Goal: Task Accomplishment & Management: Use online tool/utility

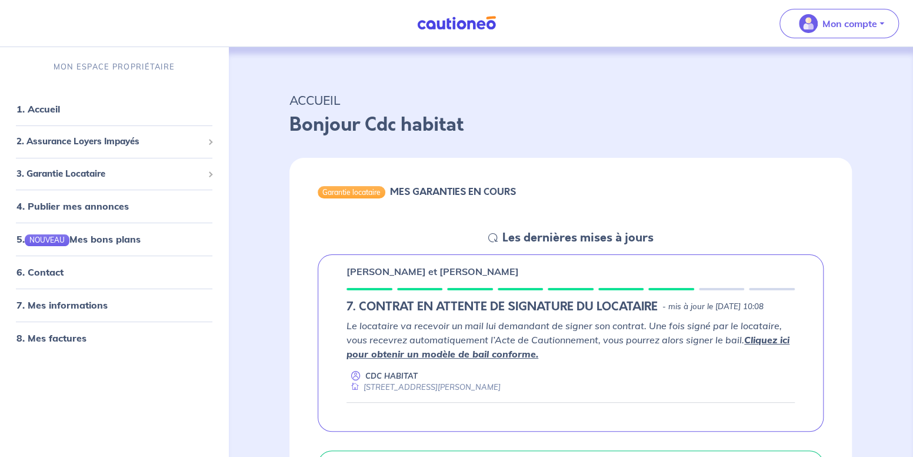
scroll to position [235, 0]
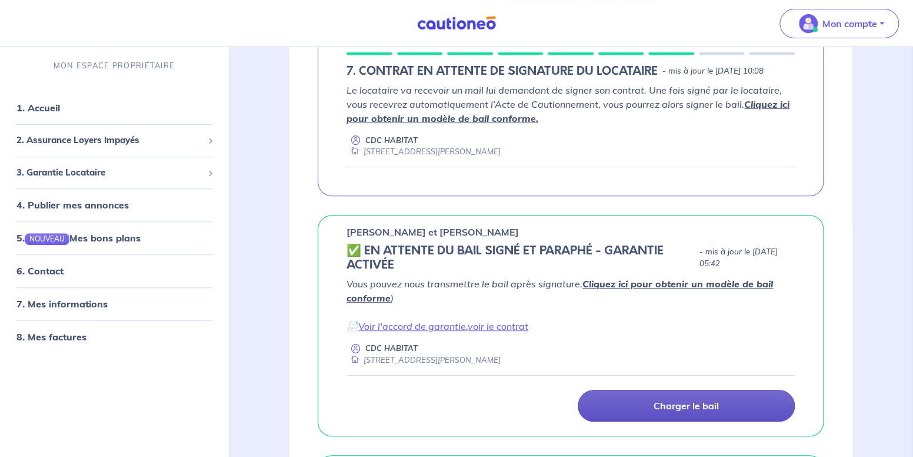
click at [679, 411] on p "Charger le bail" at bounding box center [686, 405] width 65 height 12
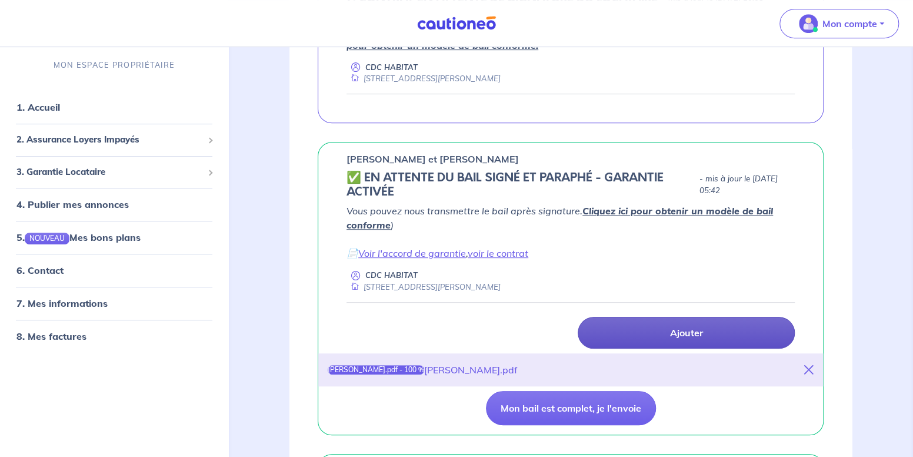
scroll to position [412, 0]
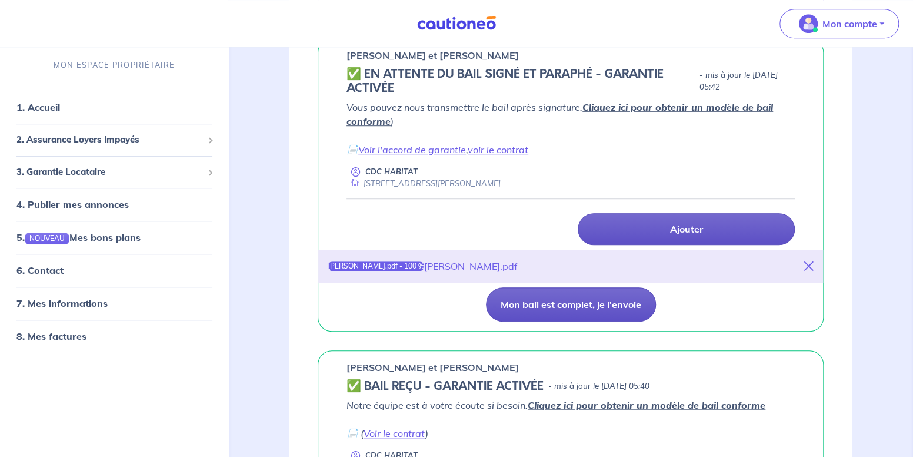
click at [545, 321] on button "Mon bail est complet, je l'envoie" at bounding box center [571, 304] width 170 height 34
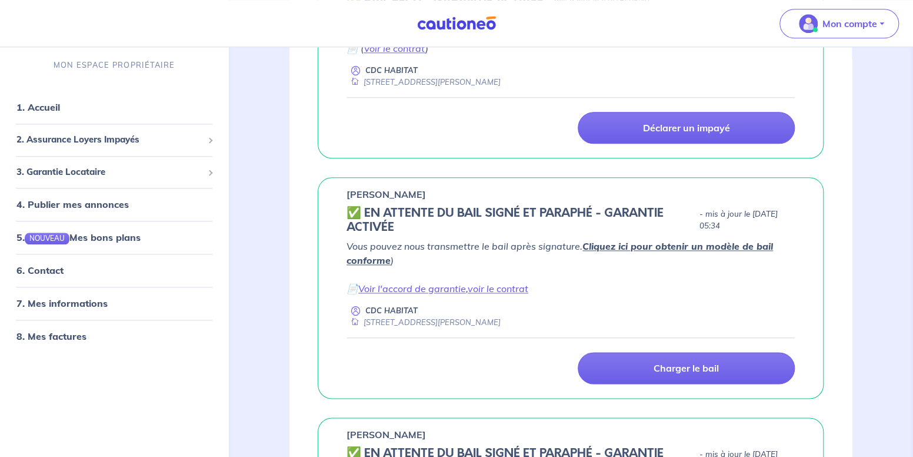
scroll to position [765, 0]
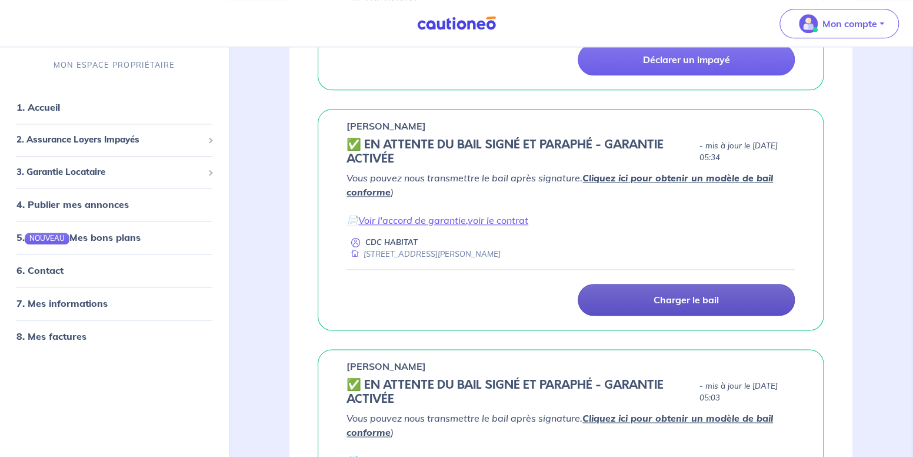
click at [650, 315] on link "Charger le bail" at bounding box center [686, 300] width 217 height 32
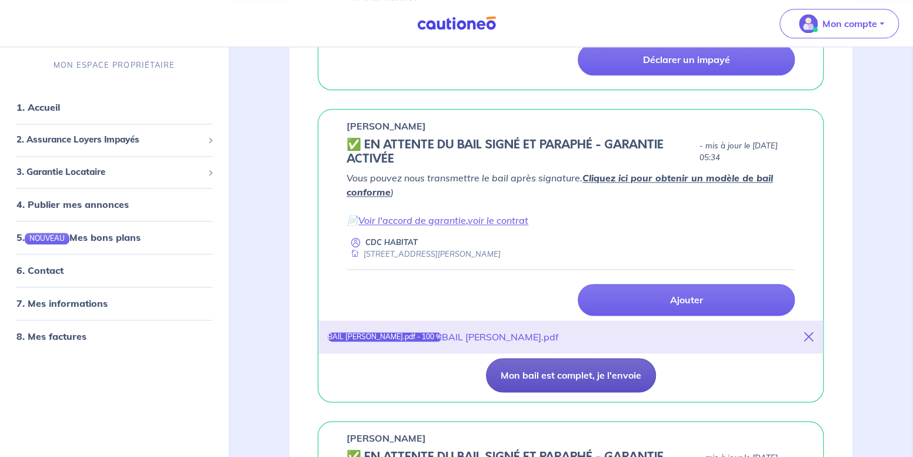
click at [553, 392] on button "Mon bail est complet, je l'envoie" at bounding box center [571, 375] width 170 height 34
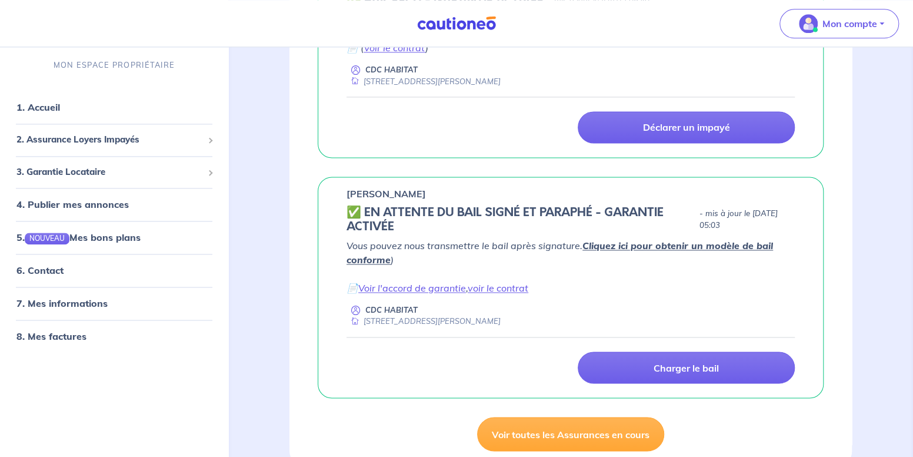
scroll to position [1000, 0]
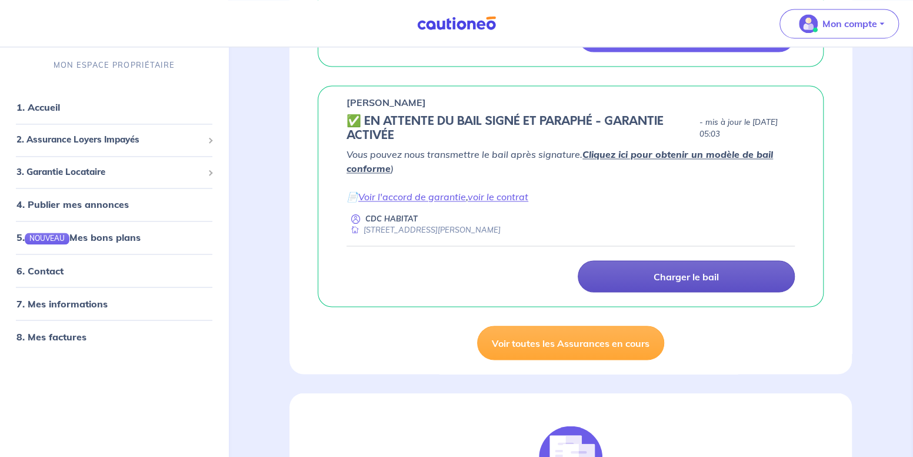
click at [704, 282] on p "Charger le bail" at bounding box center [686, 276] width 65 height 12
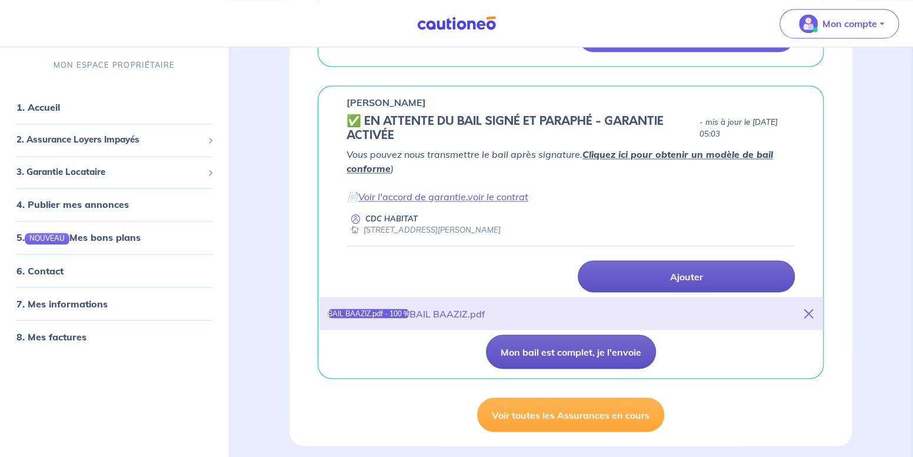
click at [541, 366] on button "Mon bail est complet, je l'envoie" at bounding box center [571, 351] width 170 height 34
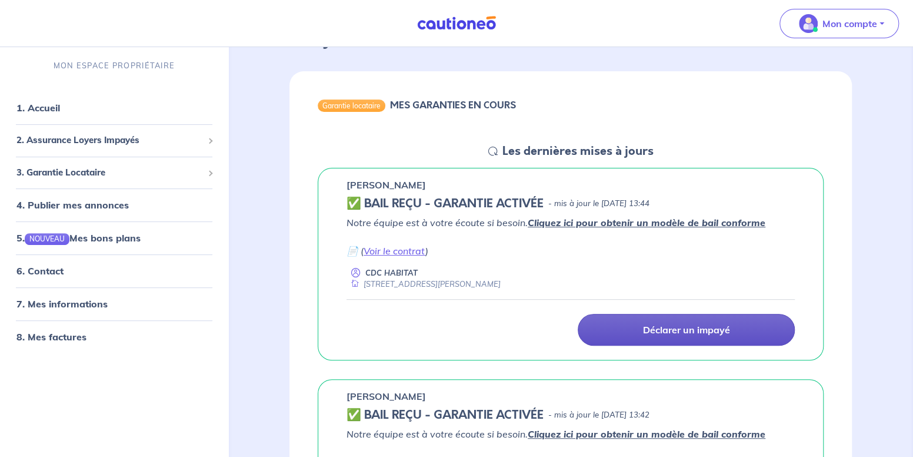
scroll to position [0, 0]
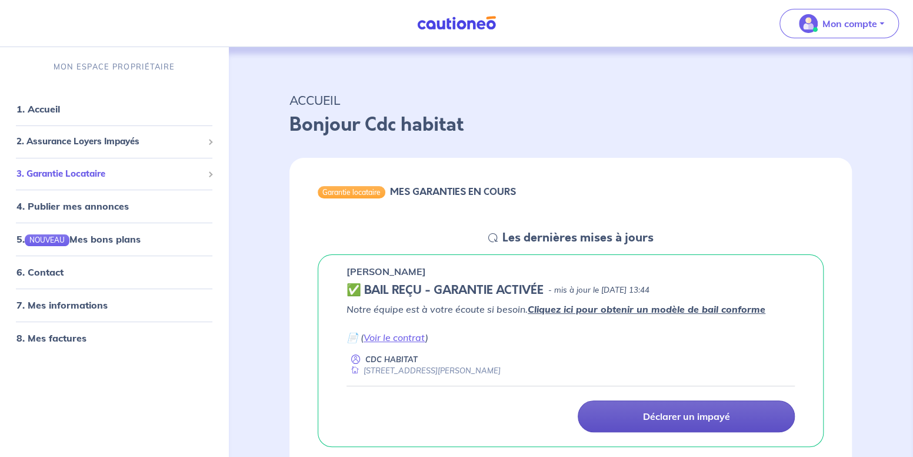
click at [35, 174] on span "3. Garantie Locataire" at bounding box center [109, 174] width 187 height 14
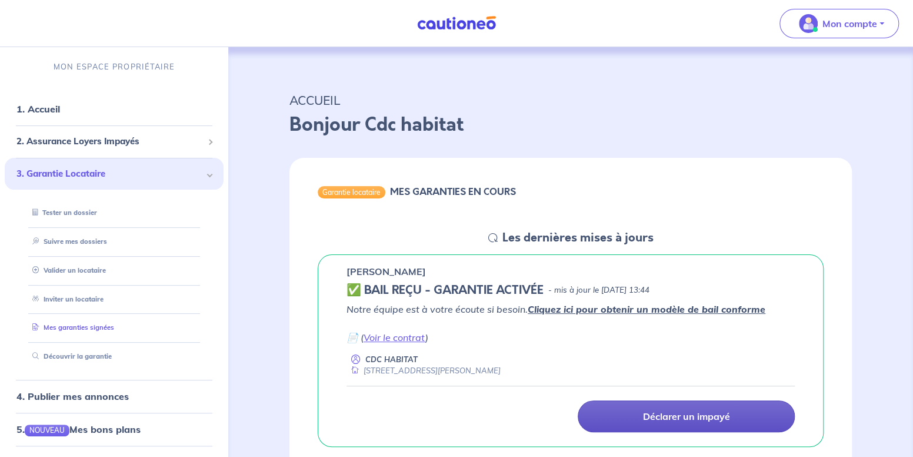
click at [44, 328] on link "Mes garanties signées" at bounding box center [71, 327] width 86 height 8
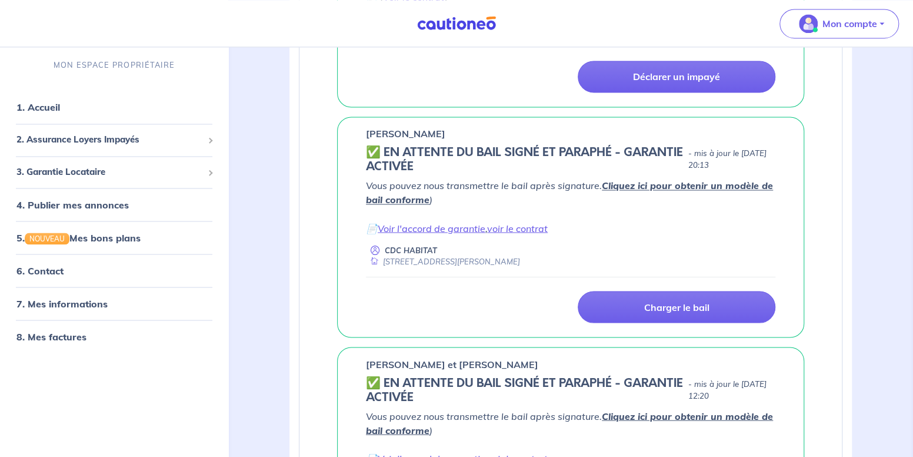
scroll to position [1059, 0]
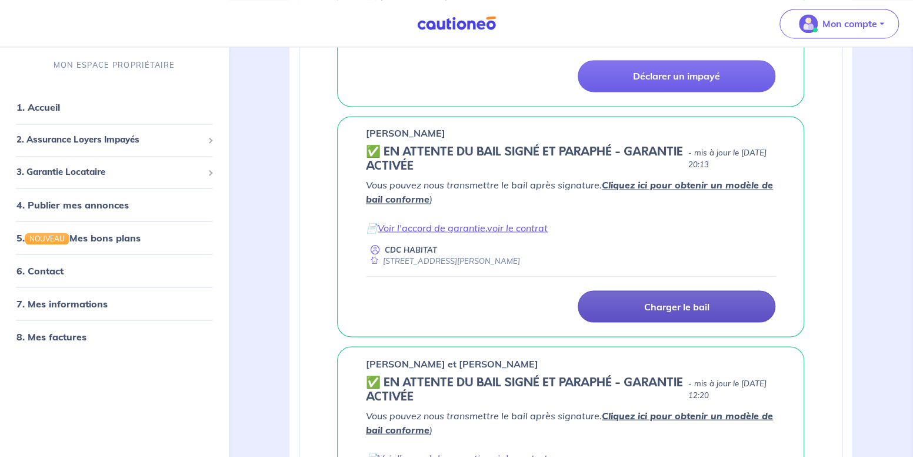
click at [636, 303] on link "Charger le bail" at bounding box center [677, 306] width 198 height 32
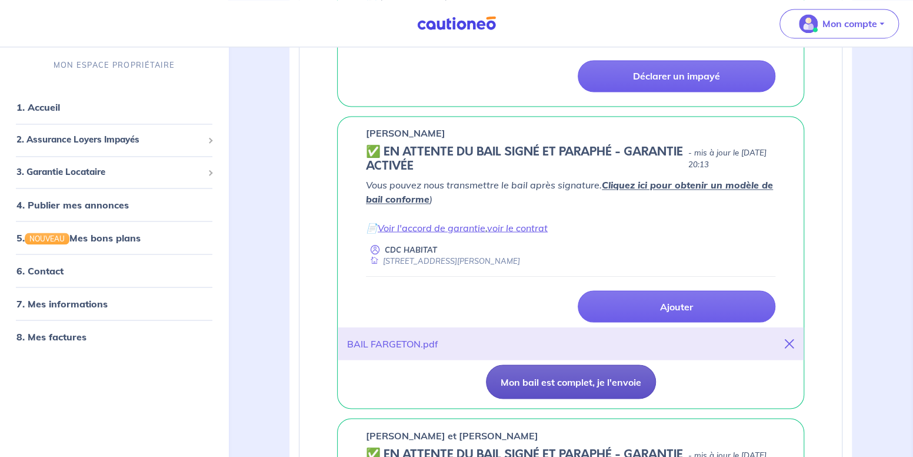
click at [515, 384] on button "Mon bail est complet, je l'envoie" at bounding box center [571, 381] width 170 height 34
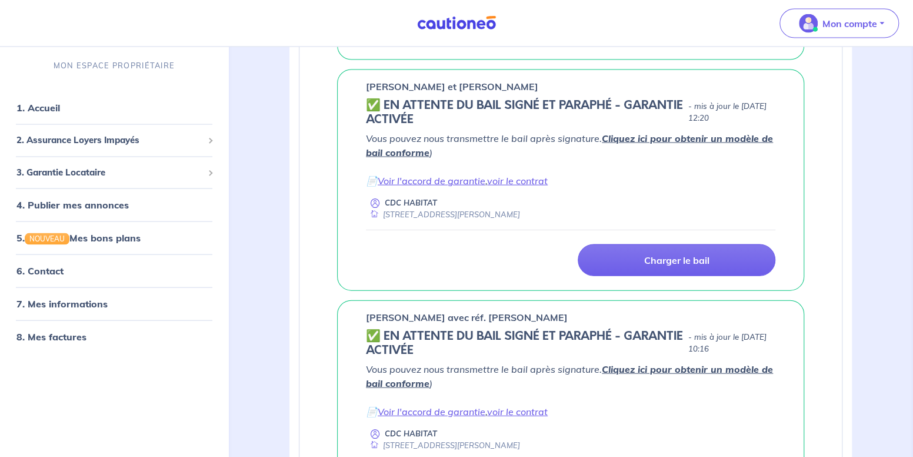
scroll to position [1412, 0]
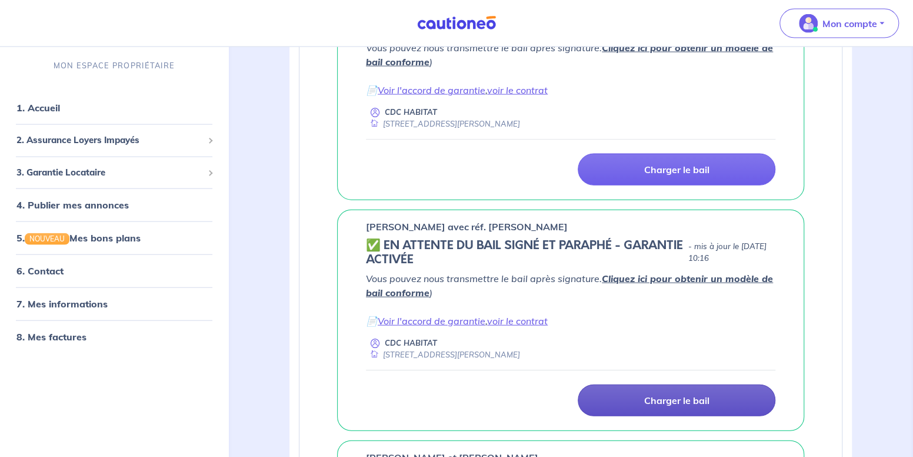
click at [647, 404] on link "Charger le bail" at bounding box center [677, 400] width 198 height 32
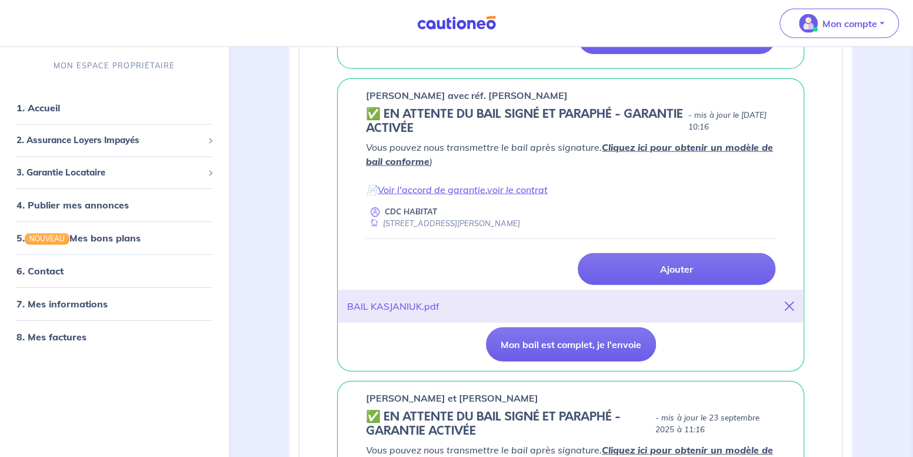
scroll to position [1647, 0]
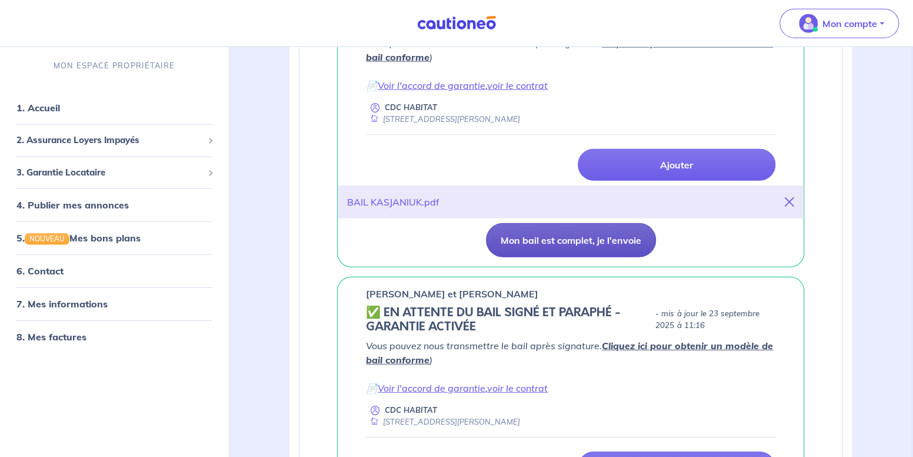
click at [525, 239] on button "Mon bail est complet, je l'envoie" at bounding box center [571, 240] width 170 height 34
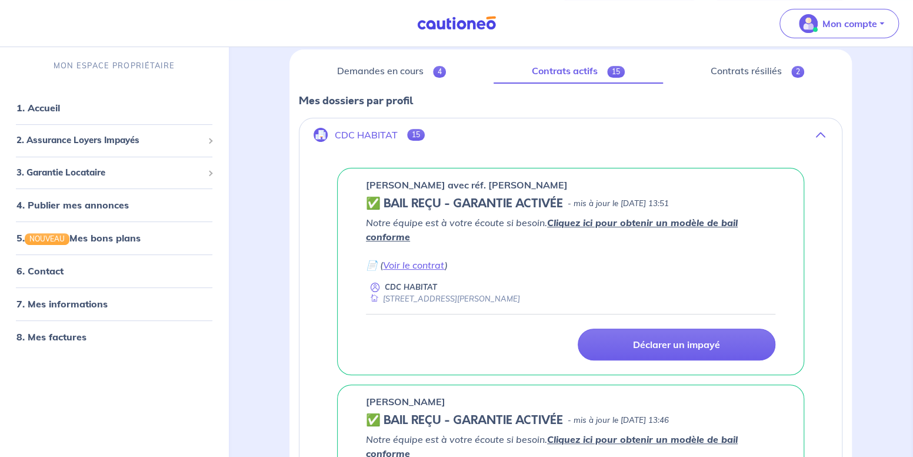
scroll to position [0, 0]
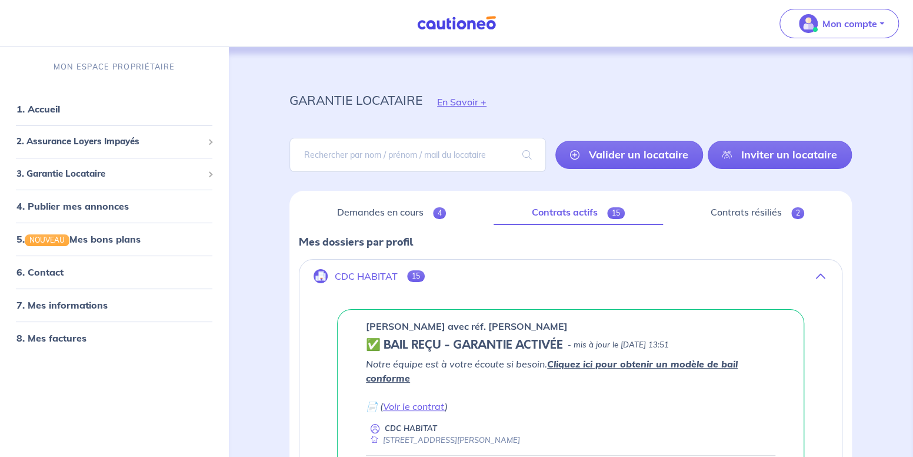
click at [530, 215] on link "Contrats actifs 15" at bounding box center [578, 212] width 169 height 25
click at [568, 209] on link "Contrats actifs 15" at bounding box center [578, 212] width 169 height 25
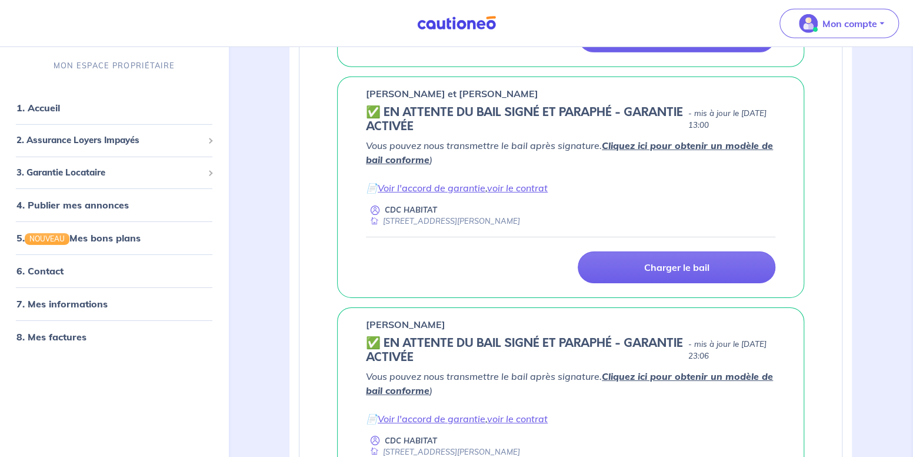
scroll to position [2000, 0]
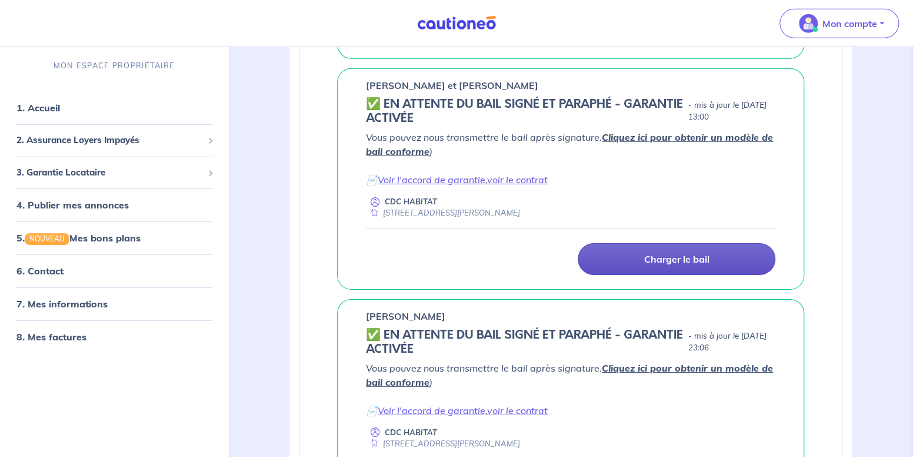
click at [628, 254] on link "Charger le bail" at bounding box center [677, 259] width 198 height 32
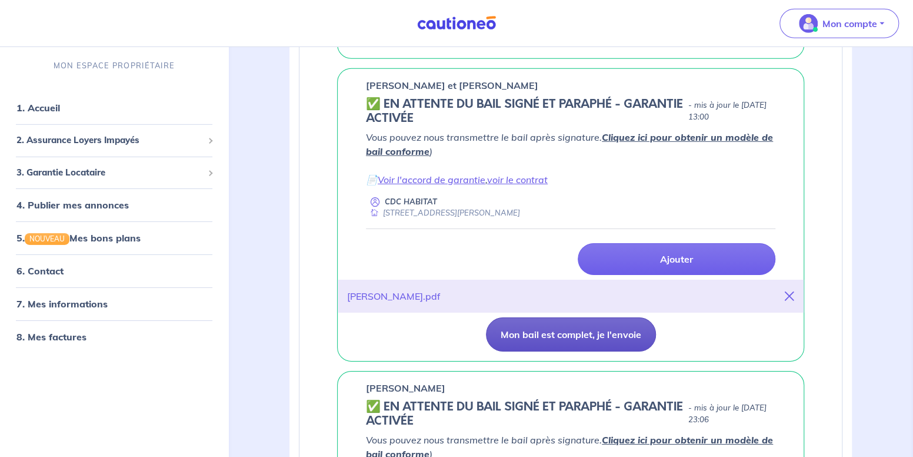
click at [507, 334] on button "Mon bail est complet, je l'envoie" at bounding box center [571, 334] width 170 height 34
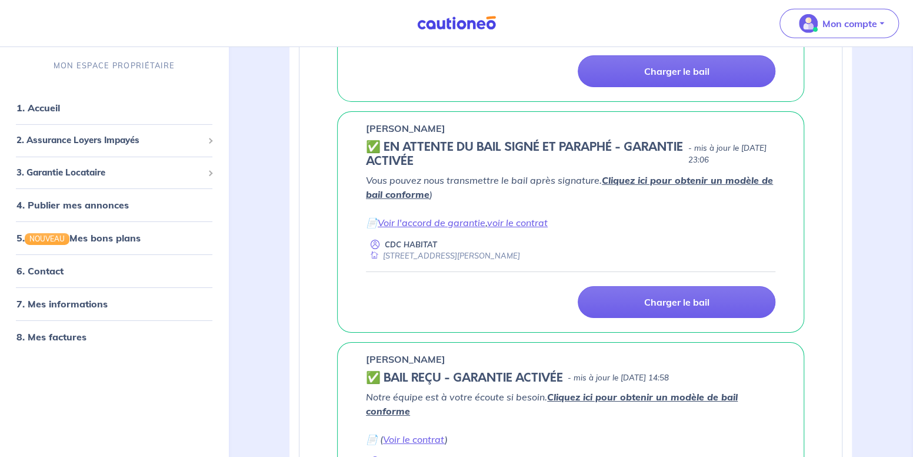
scroll to position [2177, 0]
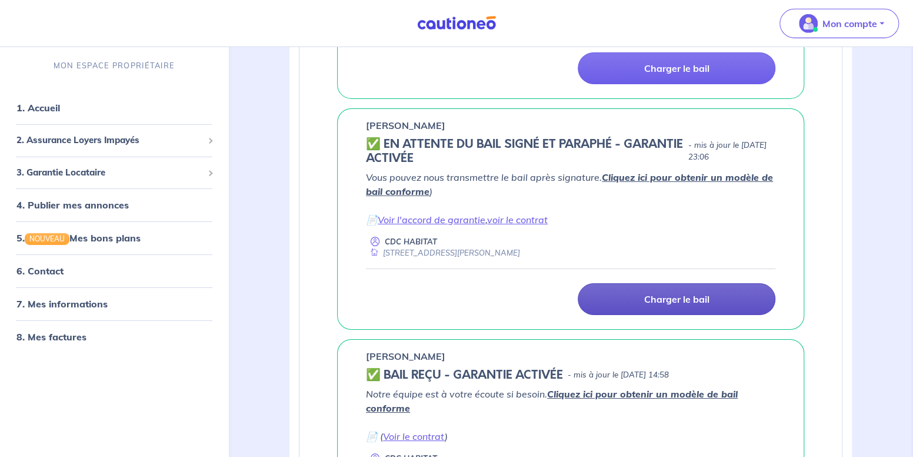
click at [632, 294] on link "Charger le bail" at bounding box center [677, 299] width 198 height 32
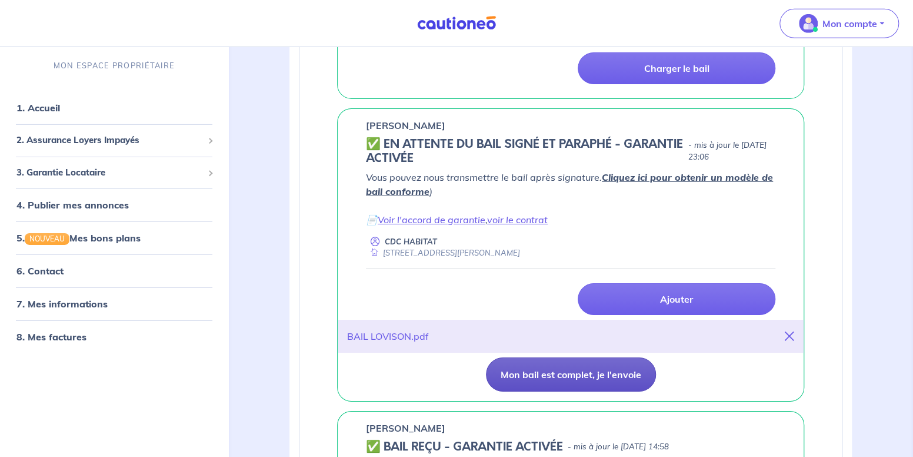
click at [505, 368] on button "Mon bail est complet, je l'envoie" at bounding box center [571, 374] width 170 height 34
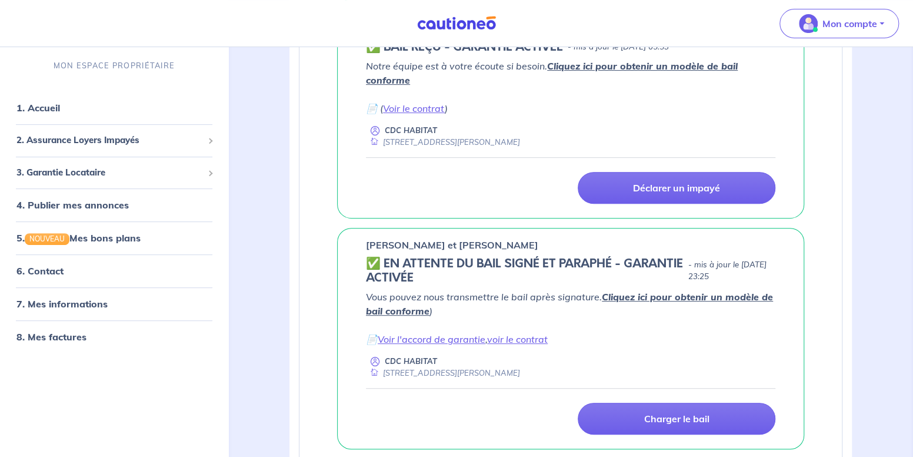
scroll to position [2765, 0]
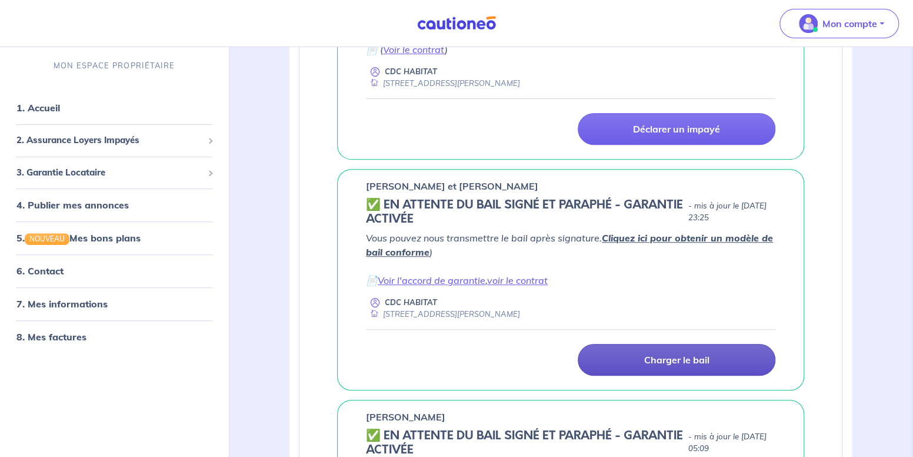
click at [610, 344] on link "Charger le bail" at bounding box center [677, 360] width 198 height 32
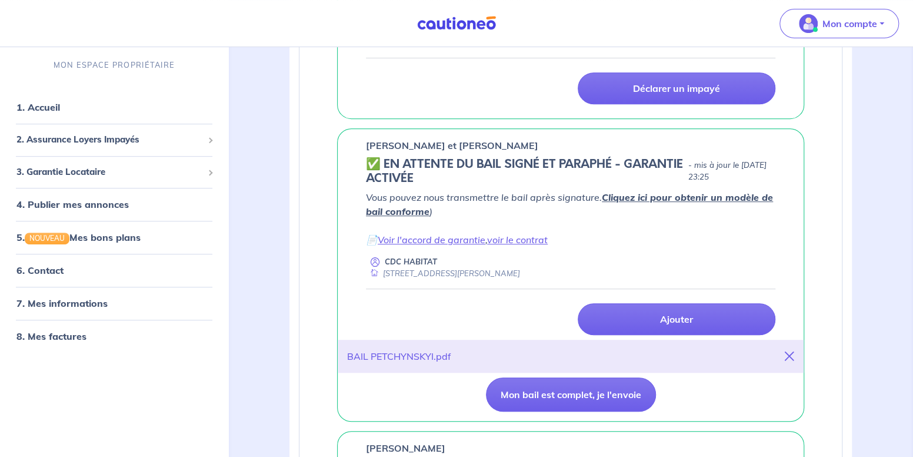
scroll to position [2824, 0]
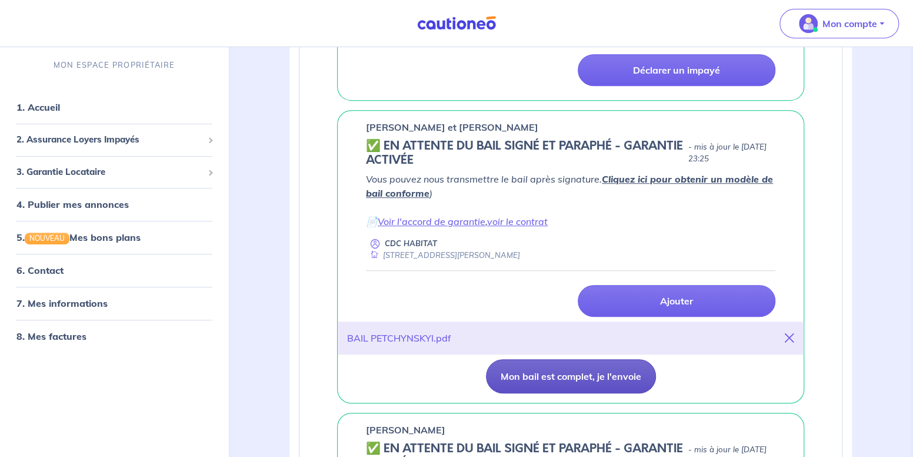
click at [538, 369] on button "Mon bail est complet, je l'envoie" at bounding box center [571, 376] width 170 height 34
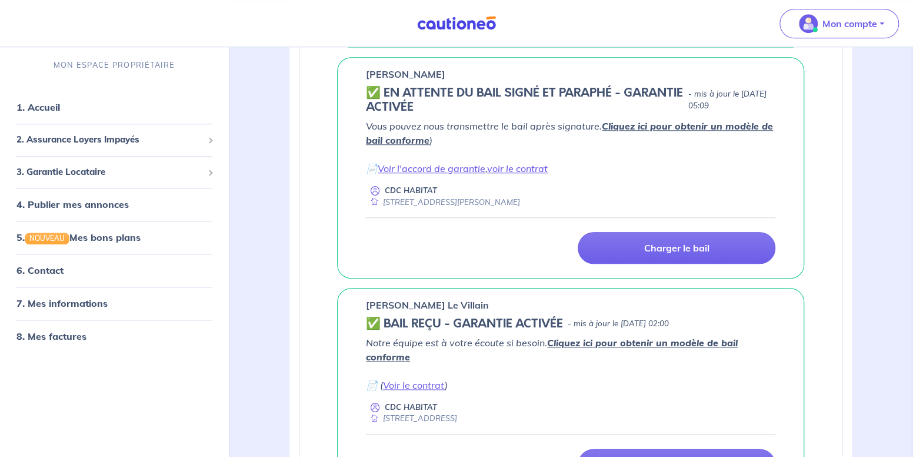
scroll to position [3216, 0]
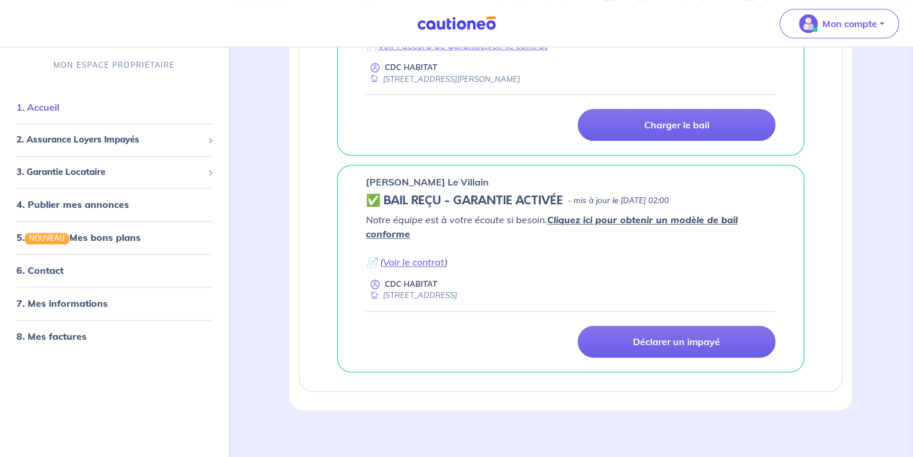
click at [29, 107] on link "1. Accueil" at bounding box center [37, 108] width 43 height 12
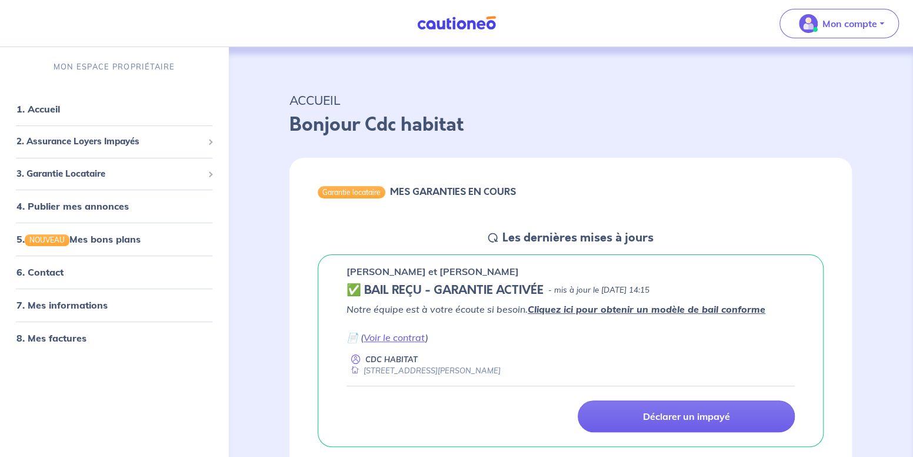
click at [33, 177] on span "3. Garantie Locataire" at bounding box center [109, 174] width 187 height 14
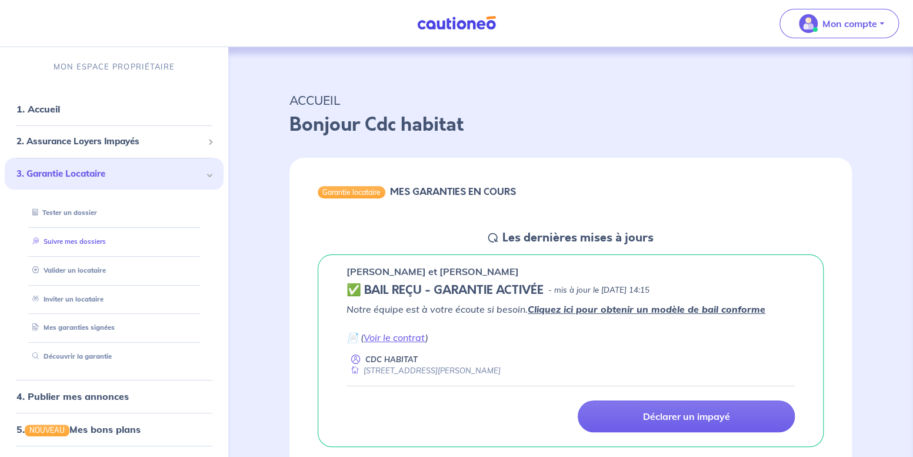
click at [45, 244] on link "Suivre mes dossiers" at bounding box center [67, 241] width 78 height 8
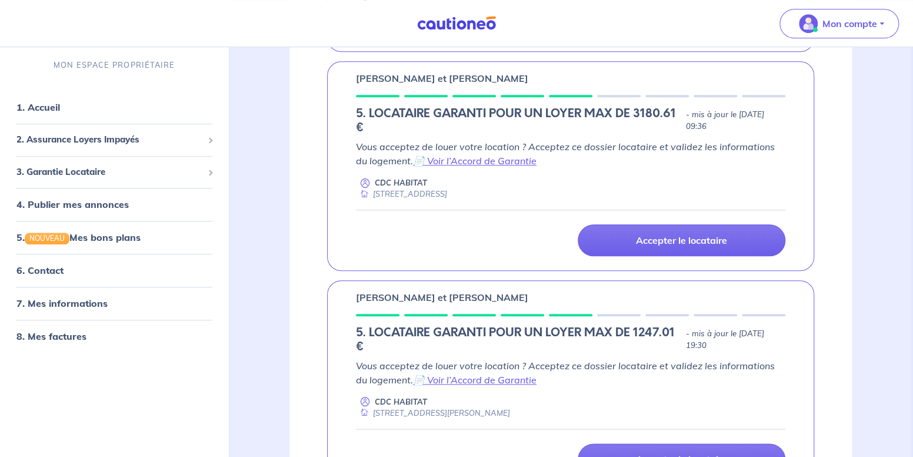
scroll to position [470, 0]
